Goal: Navigation & Orientation: Understand site structure

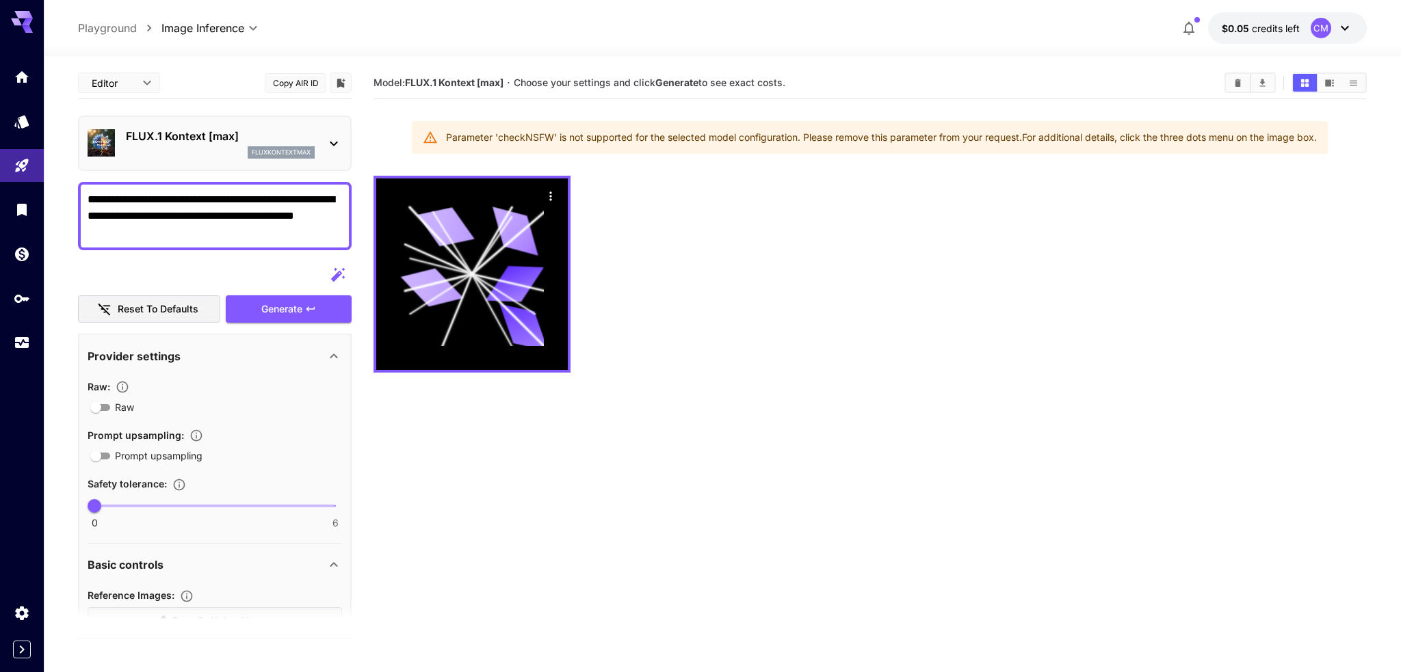
click at [130, 84] on body "**********" at bounding box center [700, 390] width 1401 height 780
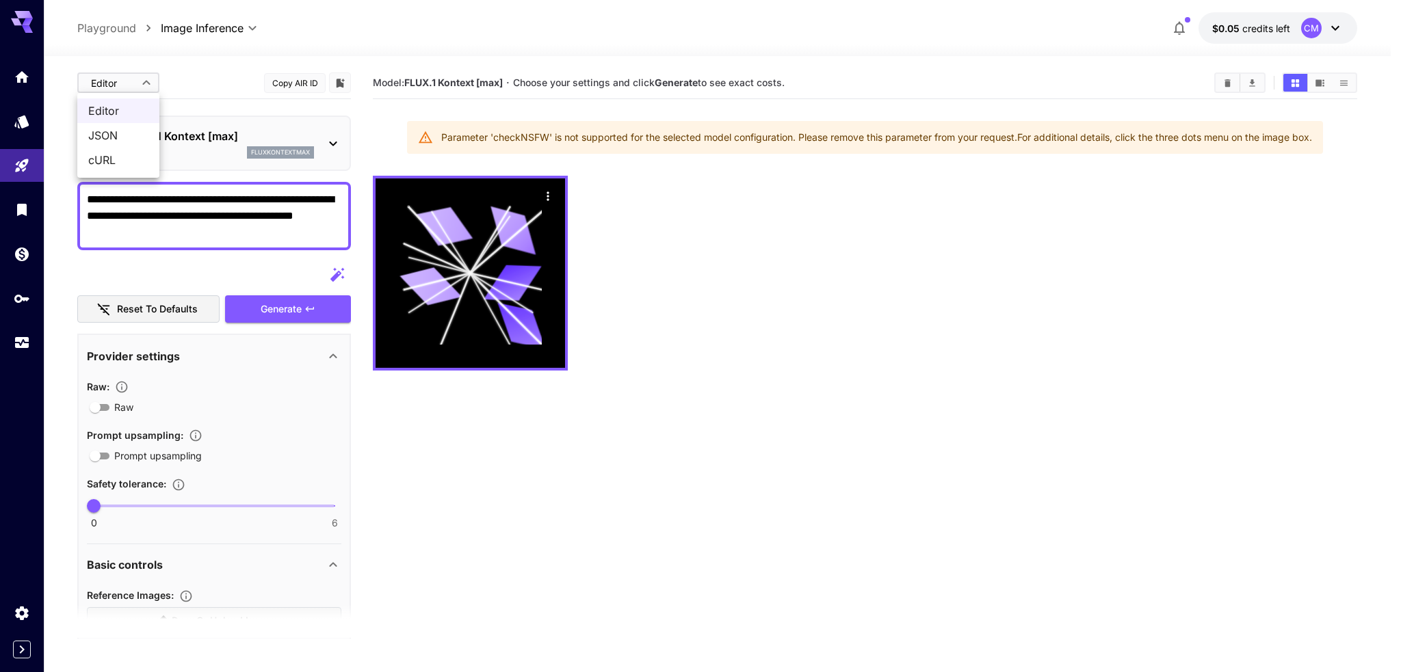
click at [190, 264] on div at bounding box center [700, 336] width 1401 height 672
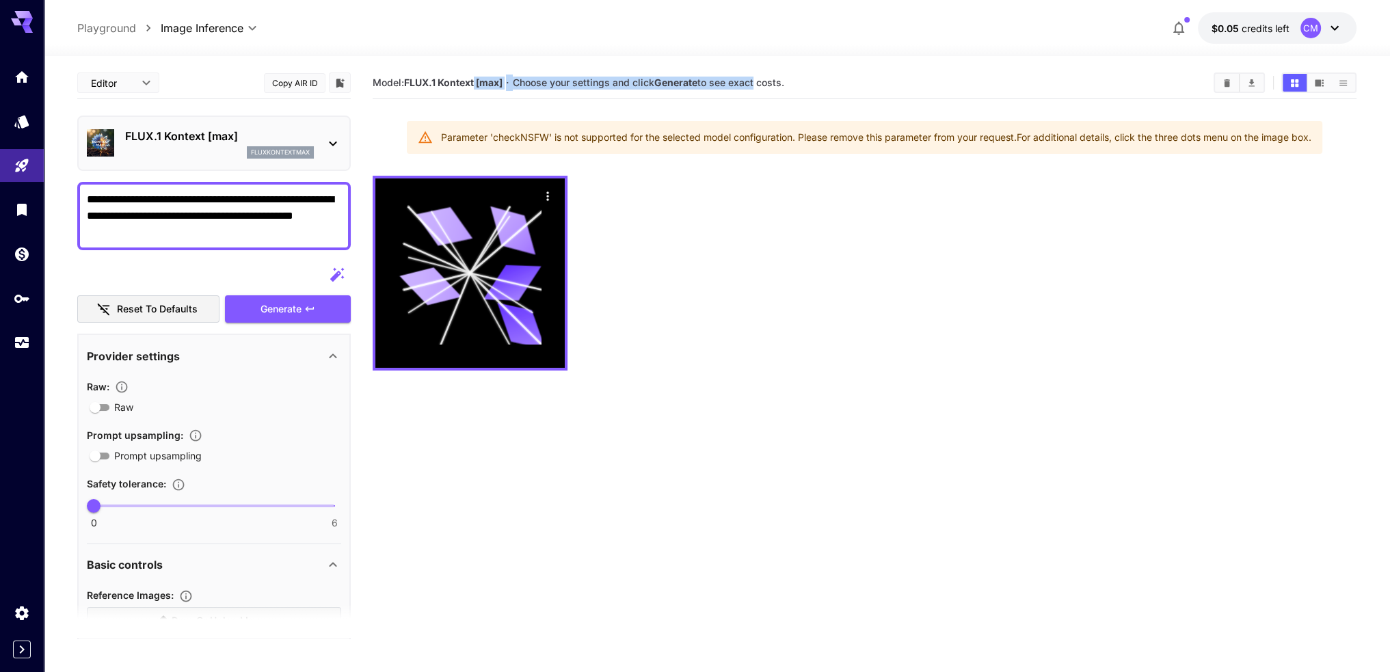
drag, startPoint x: 476, startPoint y: 73, endPoint x: 760, endPoint y: 84, distance: 284.0
click at [757, 84] on div "Model: FLUX.1 Kontext [max] · Choose your settings and click Generate to see ex…" at bounding box center [865, 82] width 984 height 21
click at [760, 84] on span "Choose your settings and click Generate to see exact costs." at bounding box center [649, 83] width 272 height 12
click at [1284, 25] on span "credits left" at bounding box center [1266, 29] width 48 height 12
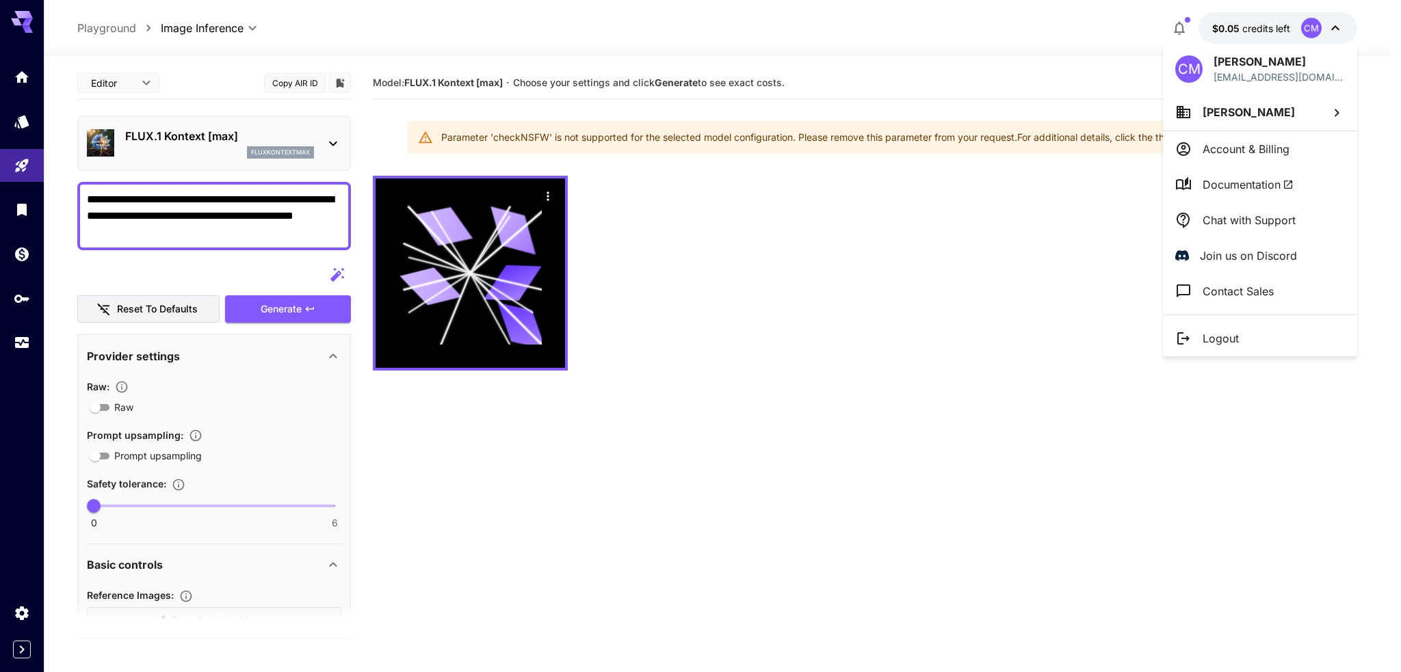
click at [1025, 278] on div at bounding box center [700, 336] width 1401 height 672
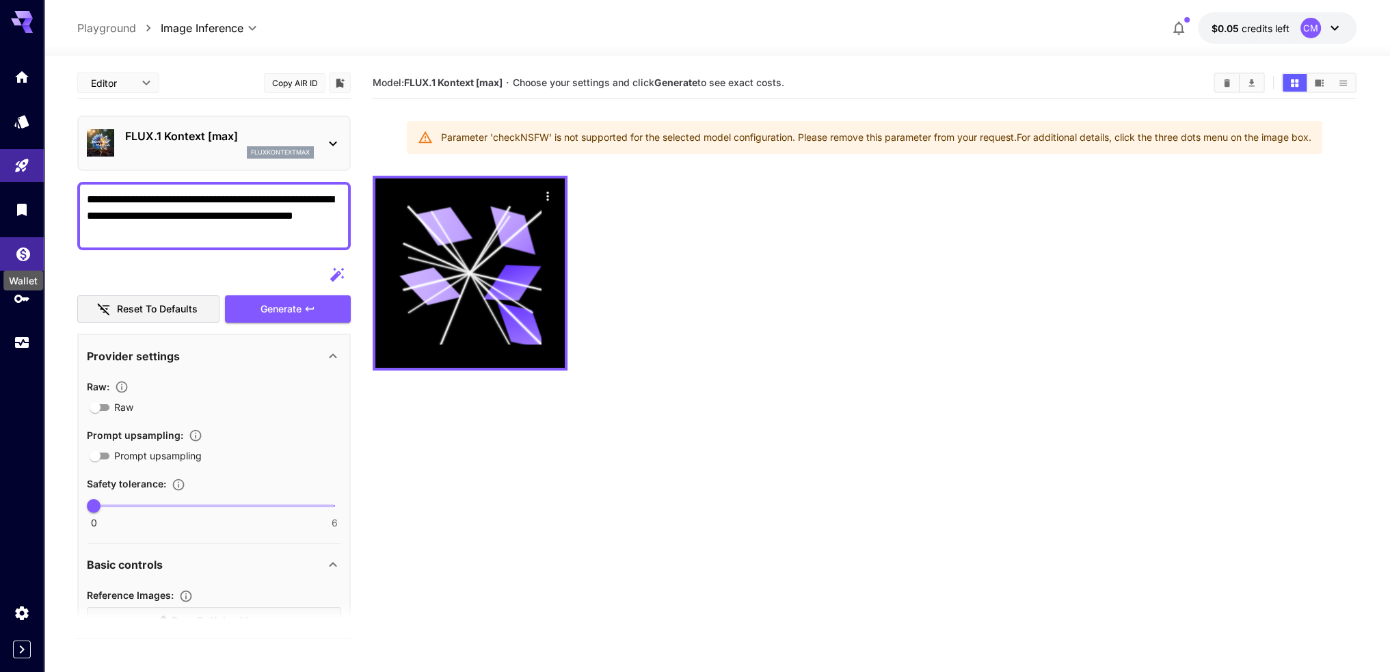
click at [16, 254] on icon "Wallet" at bounding box center [23, 250] width 14 height 14
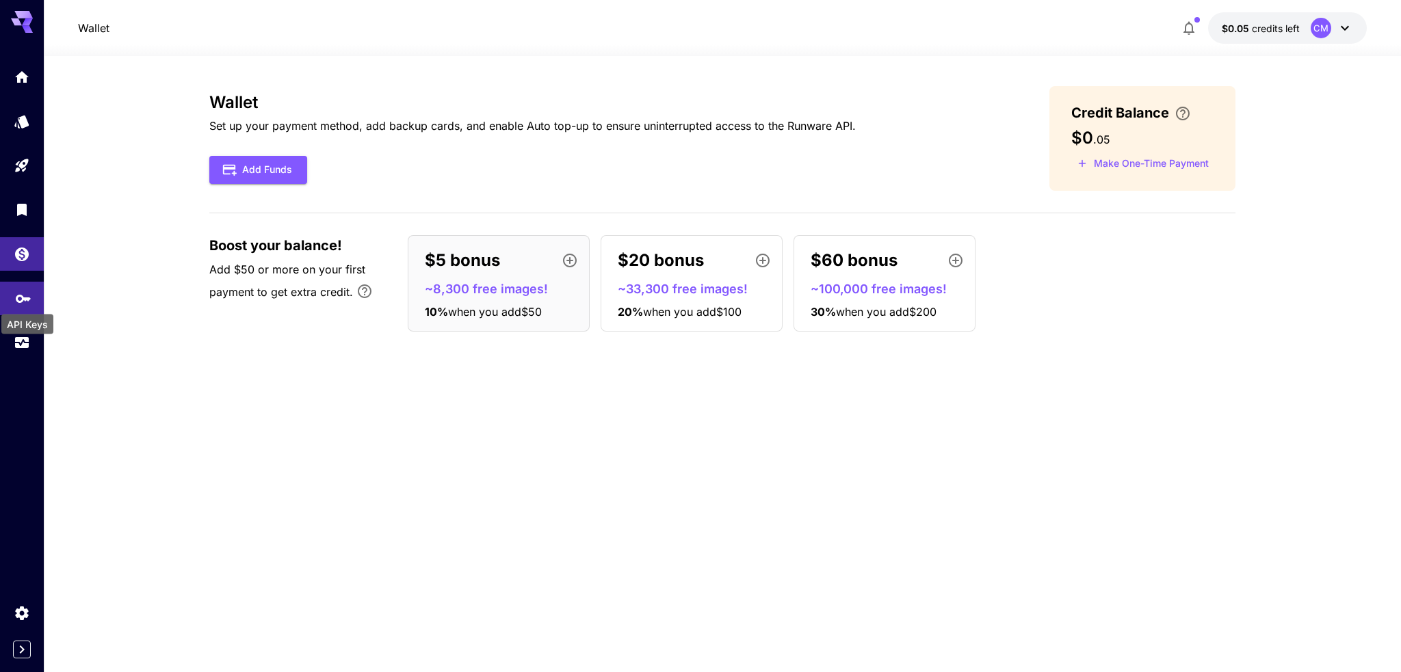
click at [21, 302] on icon "API Keys" at bounding box center [23, 295] width 16 height 16
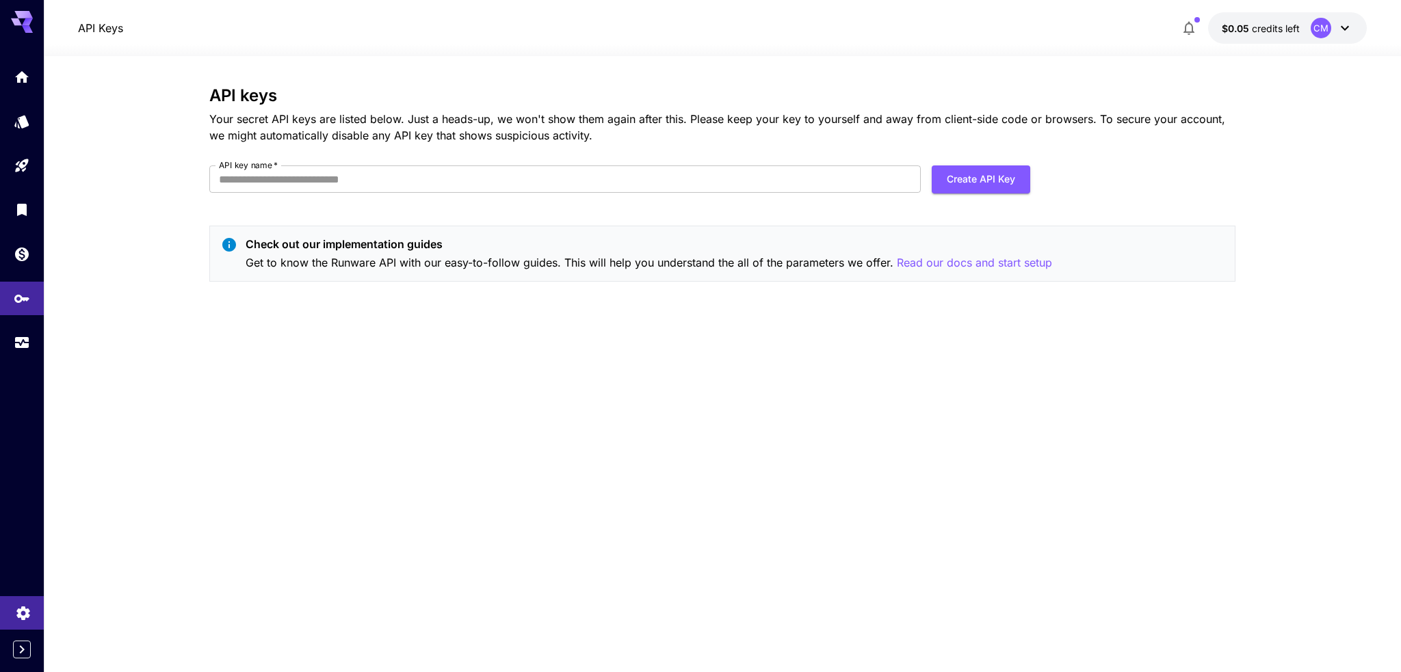
click at [14, 609] on link at bounding box center [22, 613] width 44 height 34
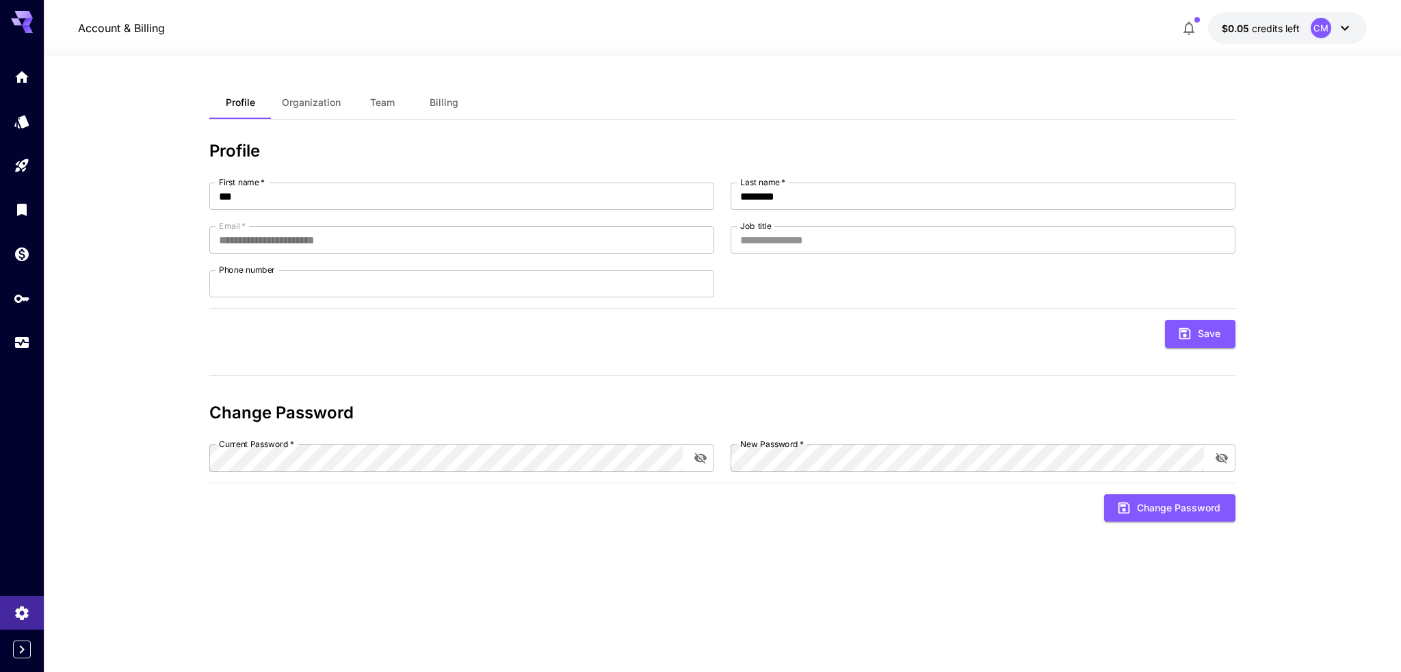
click at [440, 96] on span "Billing" at bounding box center [443, 102] width 29 height 12
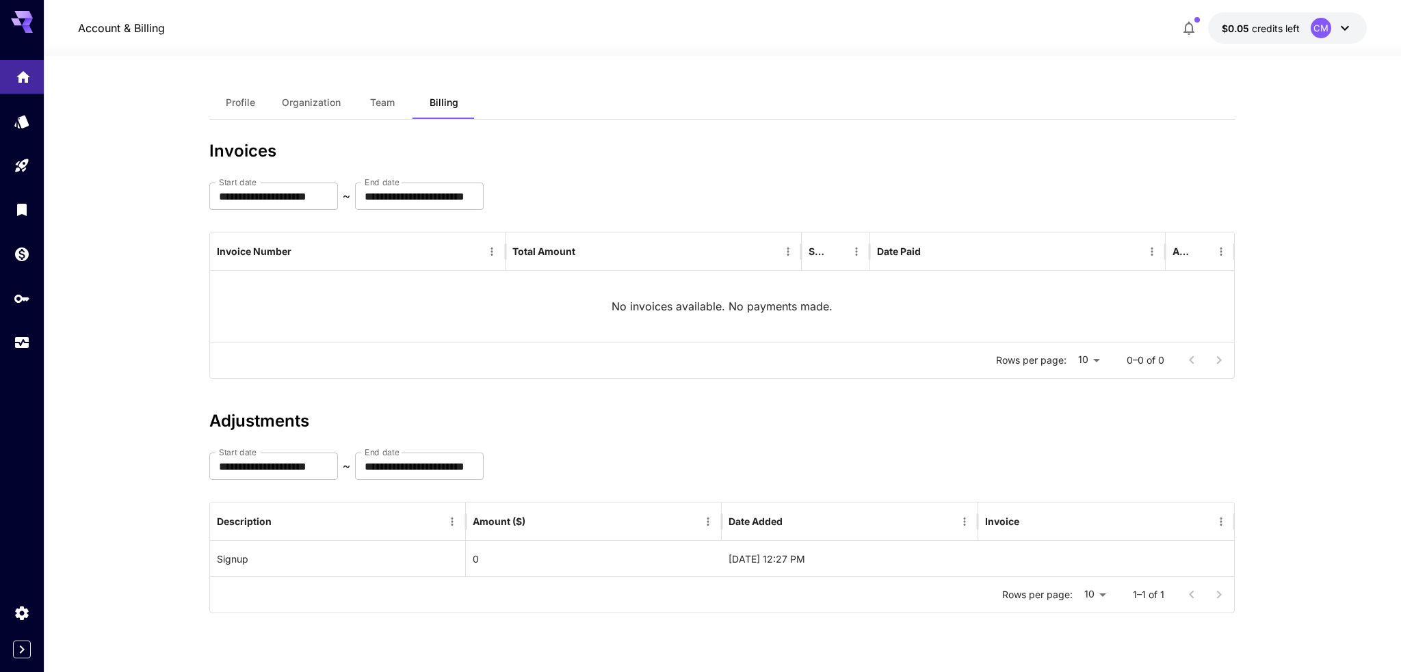
click at [27, 72] on icon "Home" at bounding box center [23, 73] width 16 height 16
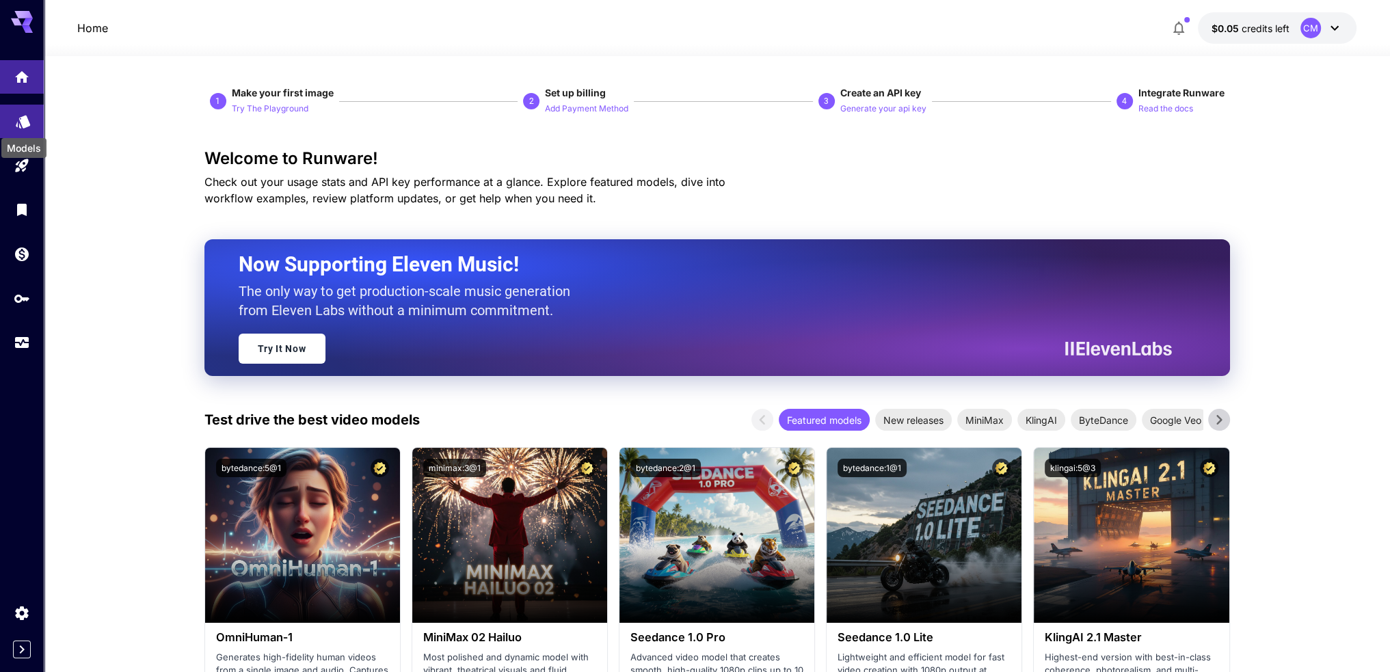
click at [28, 125] on icon "Models" at bounding box center [23, 118] width 16 height 16
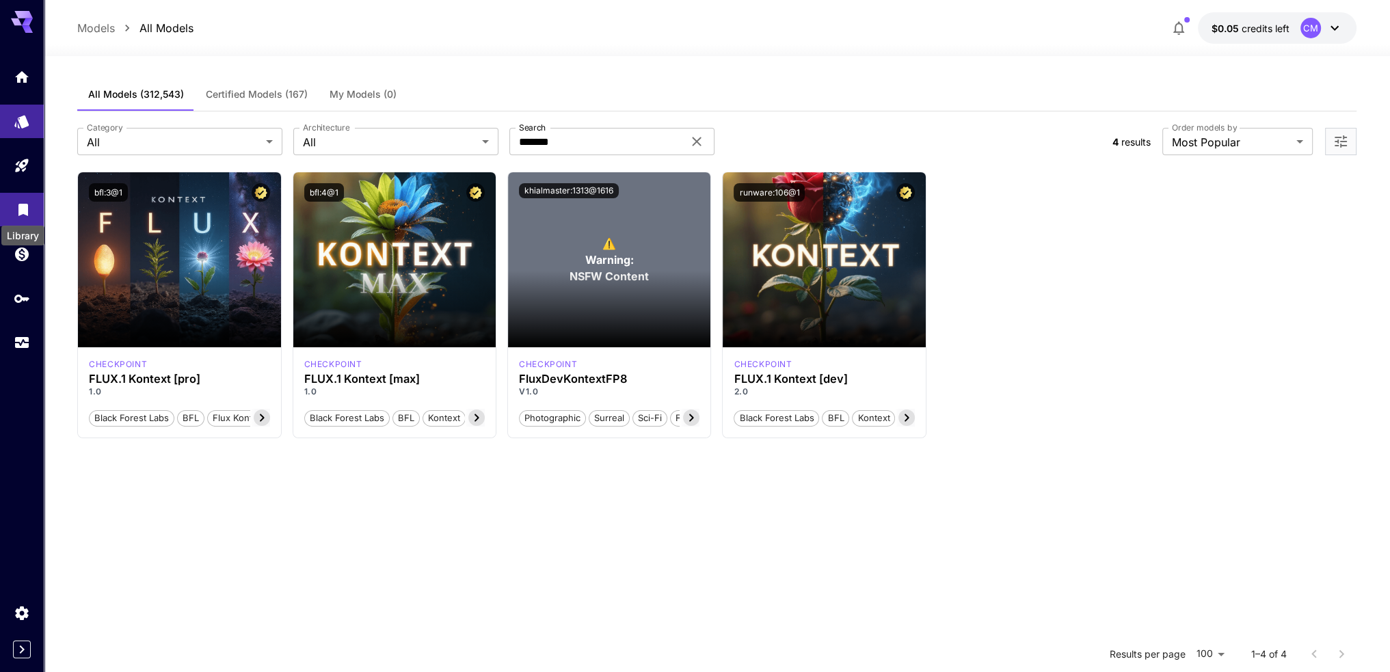
click at [20, 213] on icon "Library" at bounding box center [23, 206] width 16 height 16
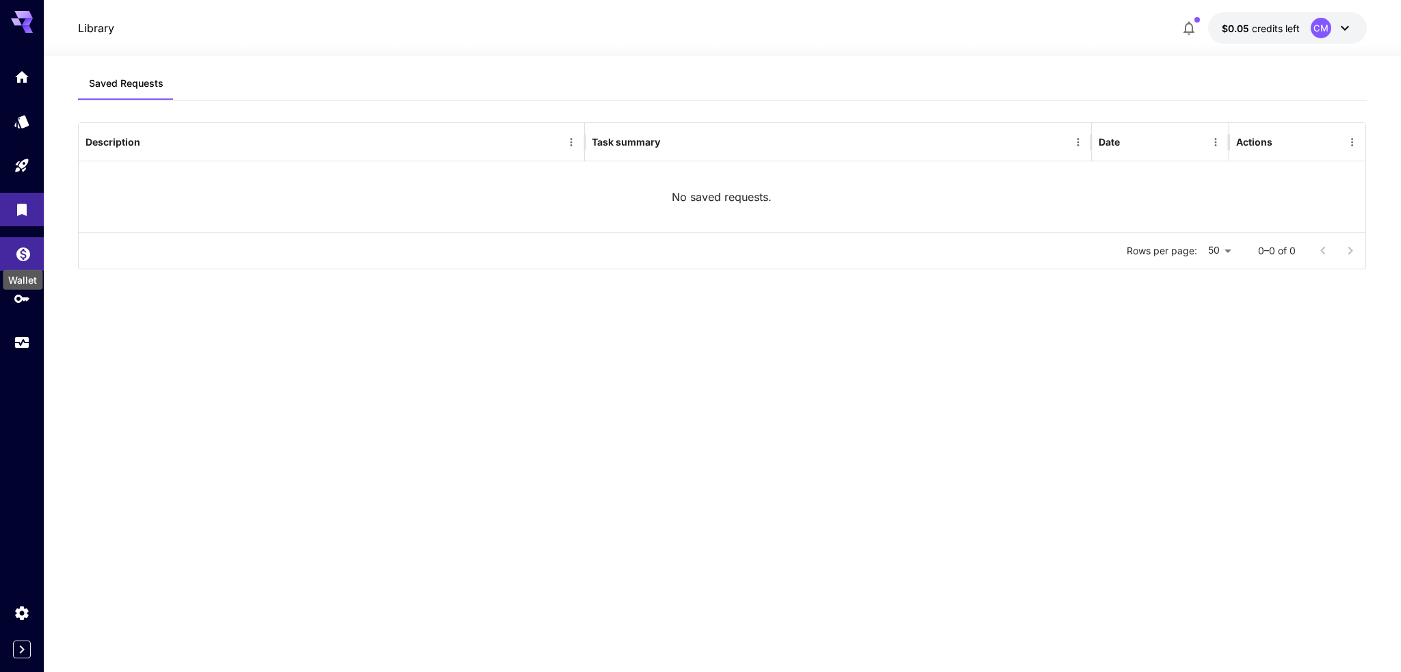
click at [23, 254] on icon "Wallet" at bounding box center [23, 251] width 16 height 16
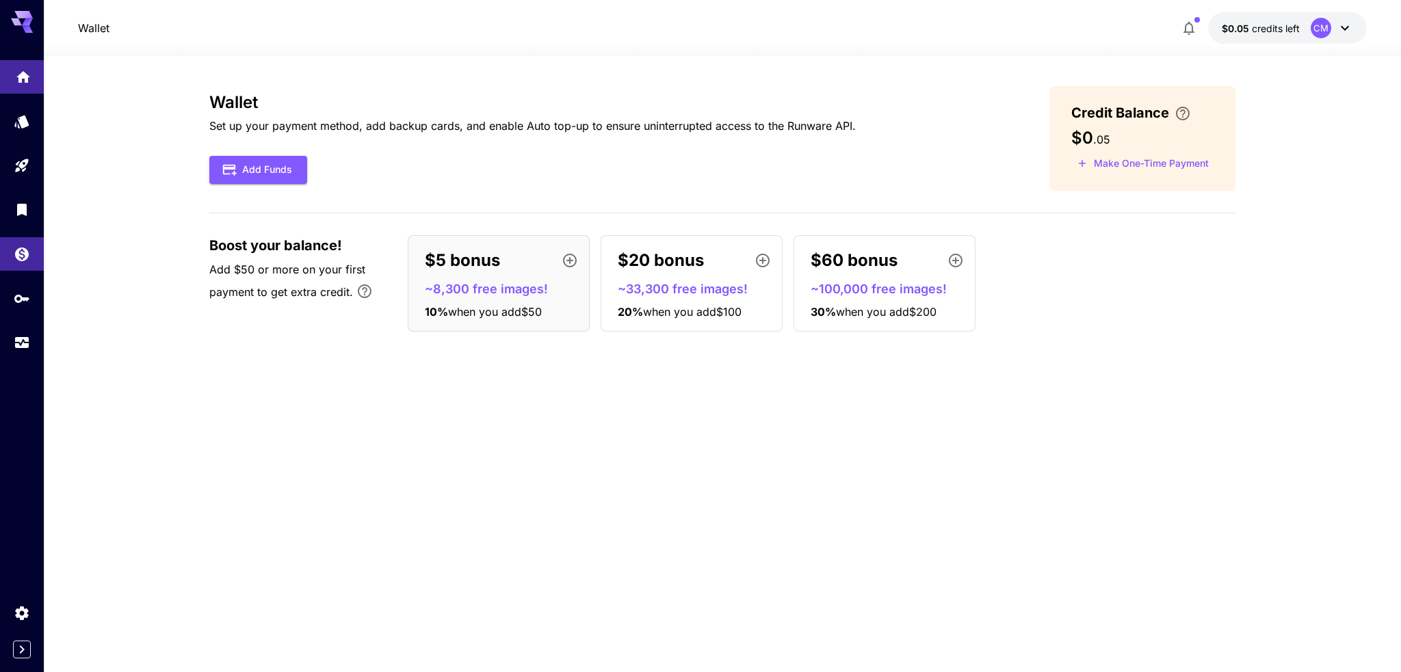
click at [9, 73] on link at bounding box center [22, 77] width 44 height 34
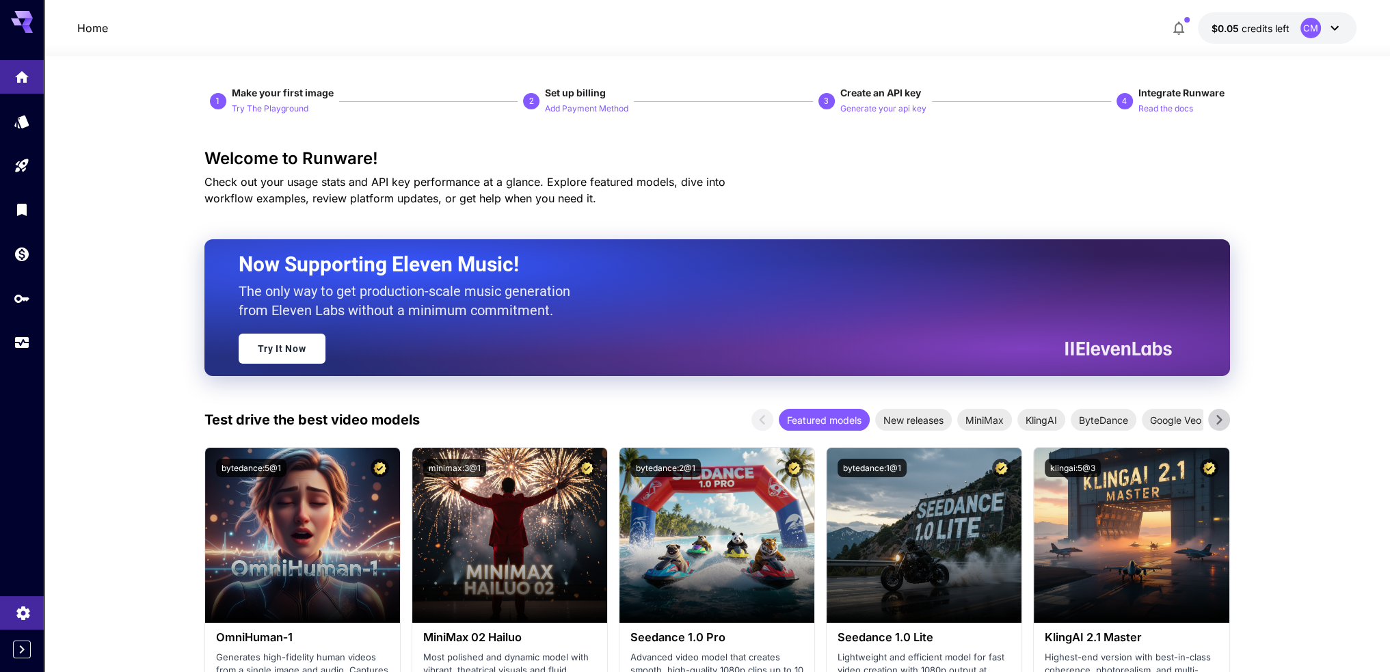
click at [31, 613] on link at bounding box center [22, 613] width 44 height 34
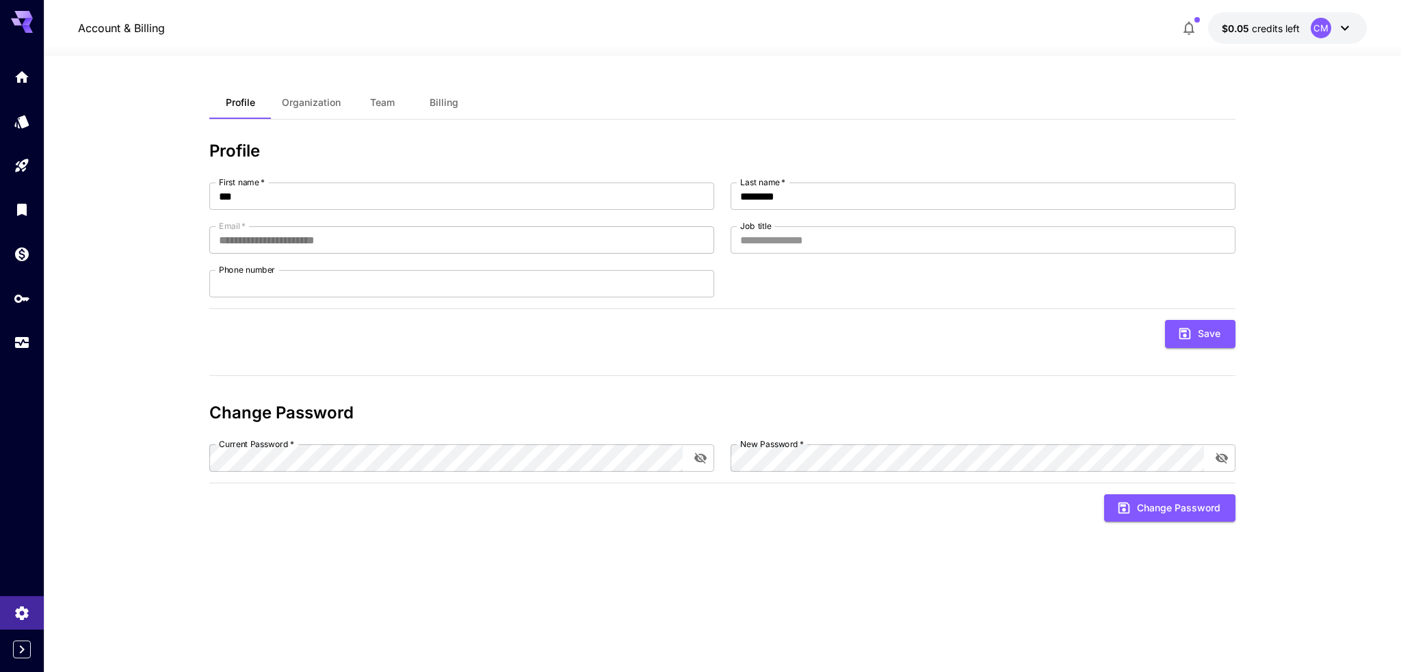
click at [302, 103] on span "Organization" at bounding box center [311, 102] width 59 height 12
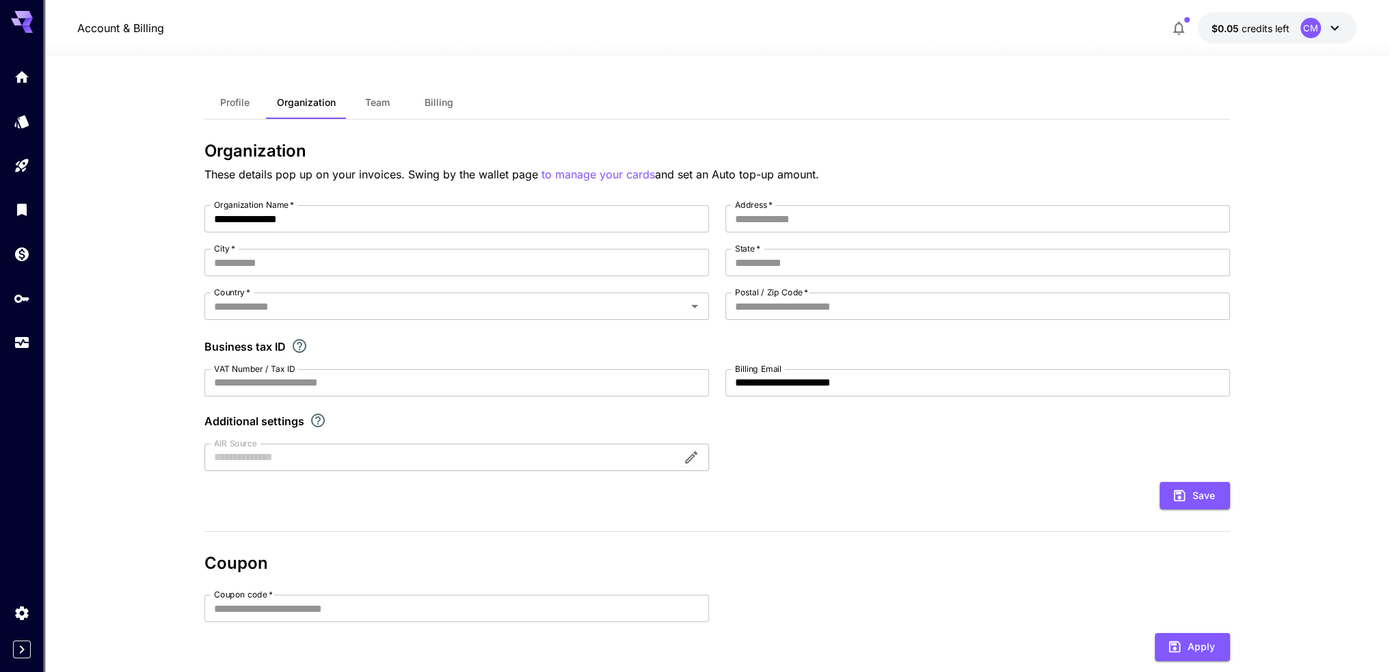
click at [243, 100] on span "Profile" at bounding box center [234, 102] width 29 height 12
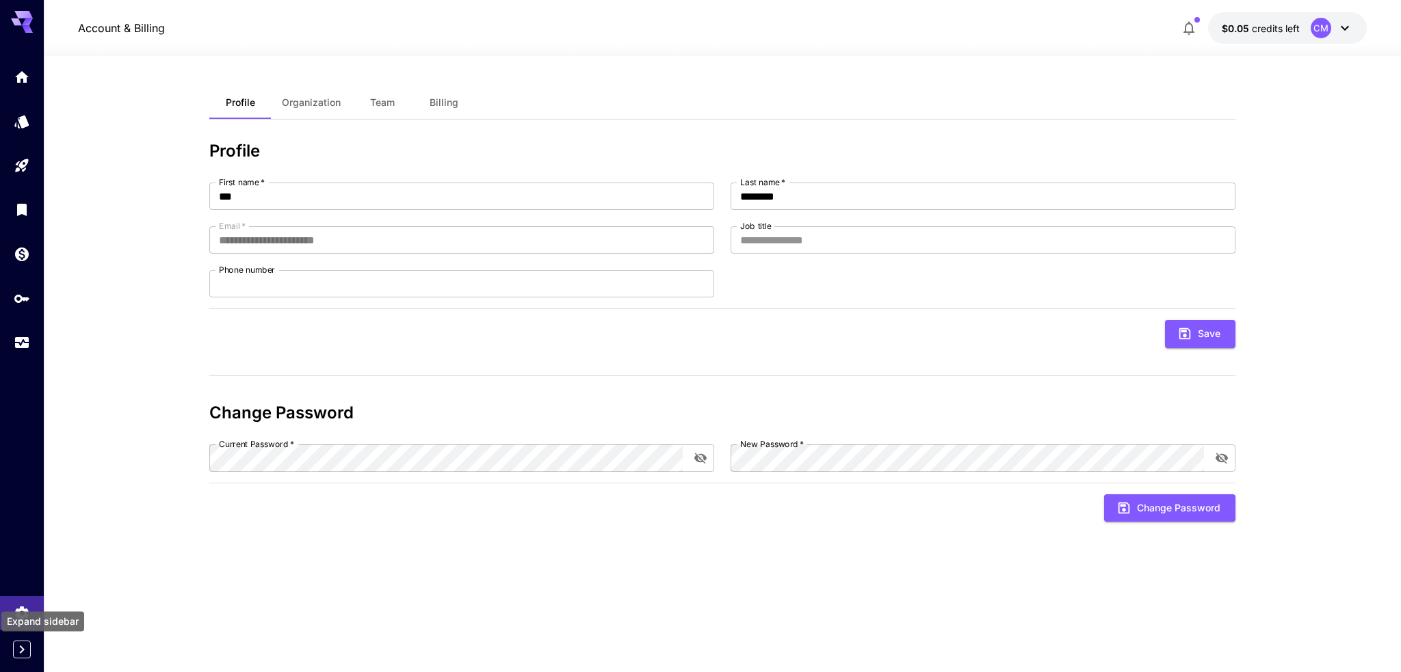
click at [16, 647] on icon "Expand sidebar" at bounding box center [22, 649] width 16 height 16
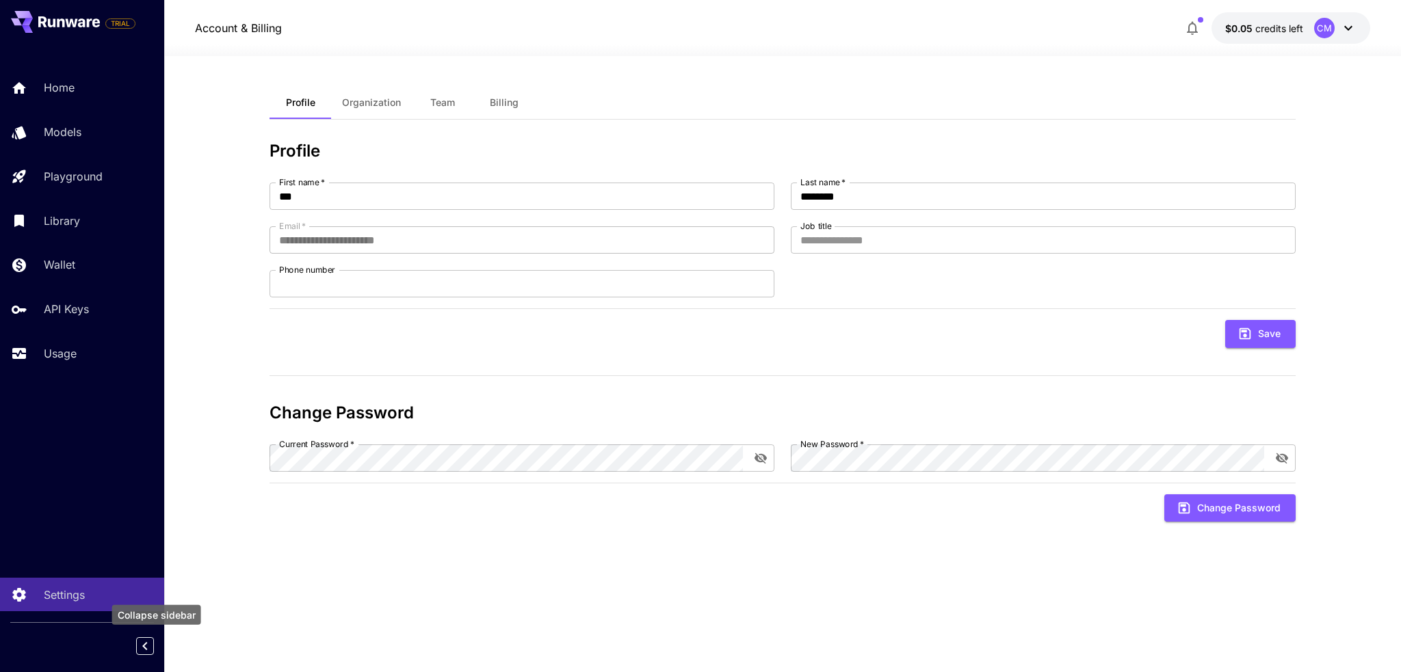
click at [145, 646] on icon "Collapse sidebar" at bounding box center [145, 646] width 16 height 16
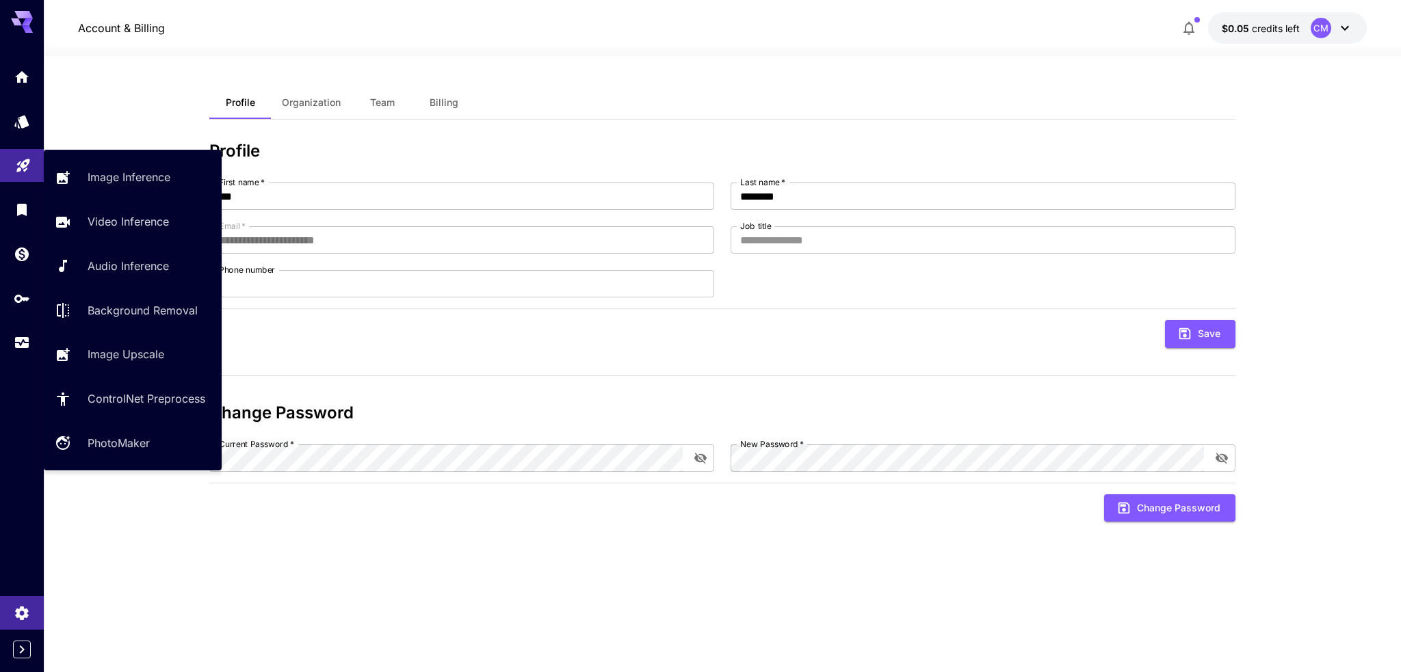
click at [13, 176] on link at bounding box center [22, 166] width 44 height 34
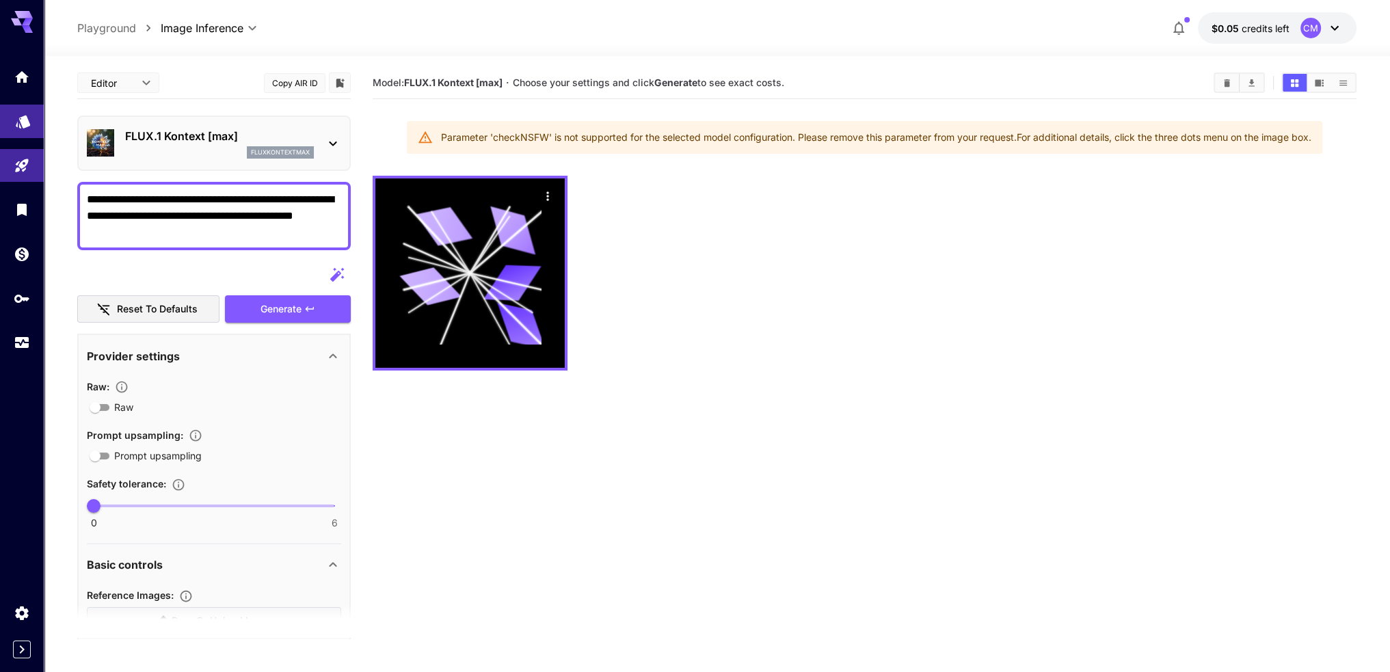
click at [19, 133] on link at bounding box center [22, 122] width 44 height 34
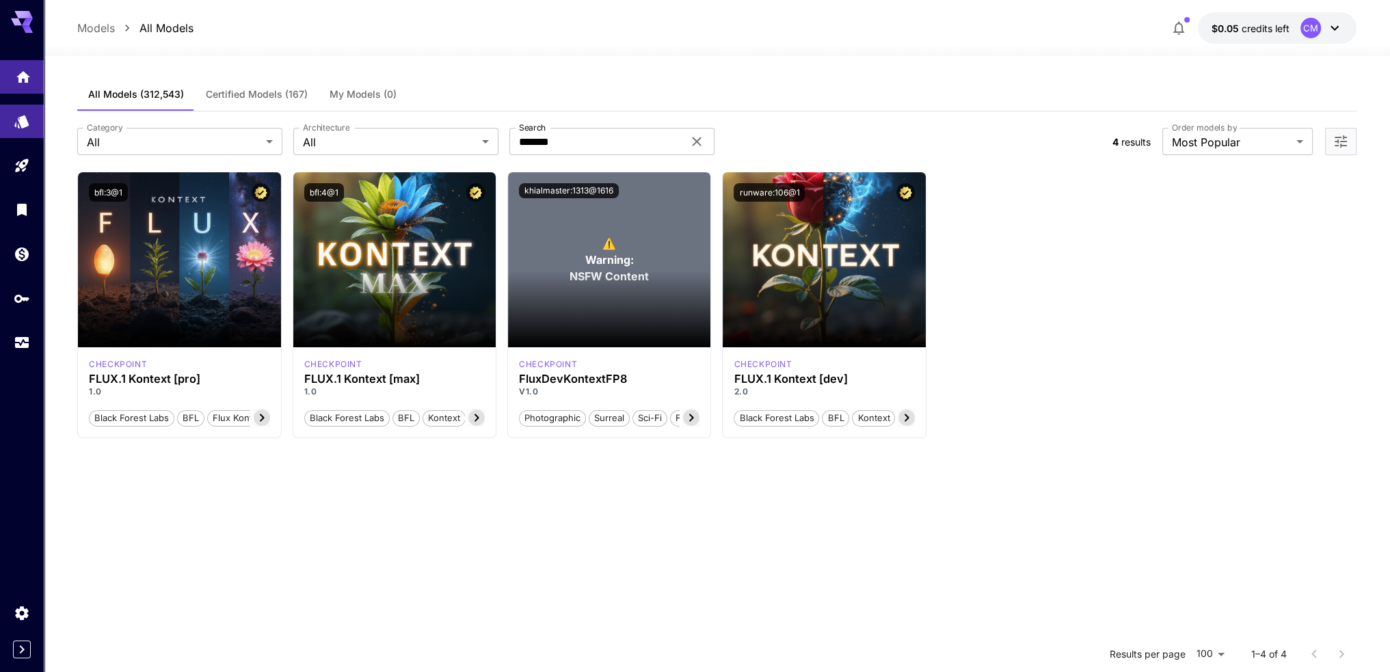
click at [29, 81] on link at bounding box center [22, 77] width 44 height 34
